Goal: Task Accomplishment & Management: Manage account settings

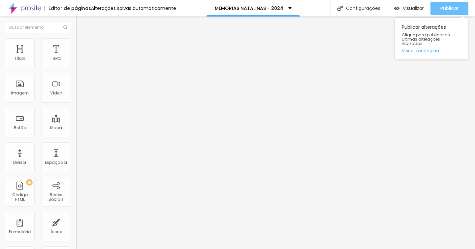
click at [458, 9] on span "Publicar" at bounding box center [450, 8] width 18 height 5
click at [428, 49] on link "Visualizar página" at bounding box center [431, 51] width 59 height 4
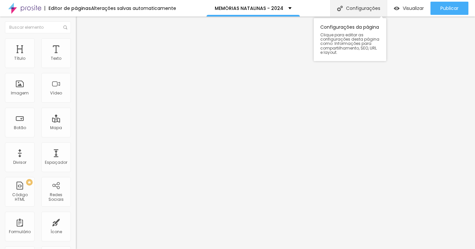
click at [344, 8] on div "Configurações" at bounding box center [359, 8] width 57 height 17
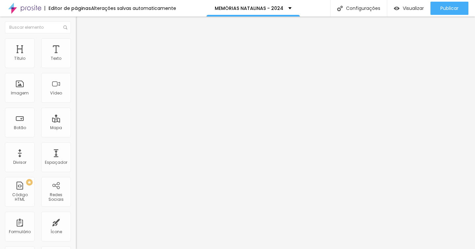
type input "MEMÓRIAS NATALINAS - 2025"
type input "/natalinas2025"
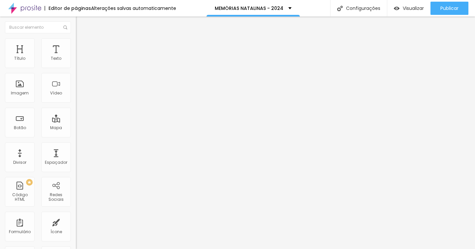
type input "Memórias Natalinas- 2025"
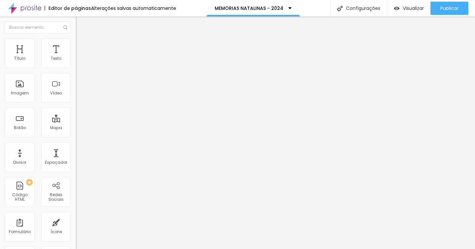
scroll to position [1174, 0]
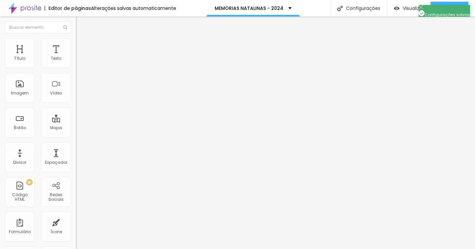
type input "Memórias Natalinas 2025"
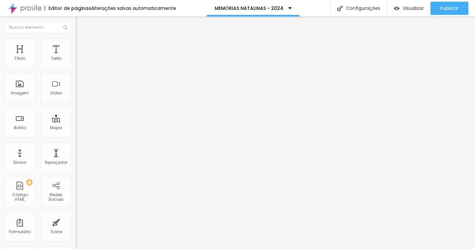
scroll to position [0, 0]
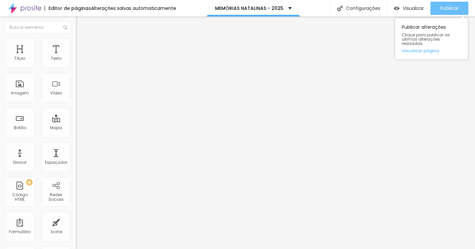
click at [441, 10] on span "Publicar" at bounding box center [450, 8] width 18 height 5
click at [416, 49] on link "Visualizar página" at bounding box center [431, 51] width 59 height 4
click at [441, 9] on span "Publicar" at bounding box center [450, 8] width 18 height 5
